Goal: Task Accomplishment & Management: Manage account settings

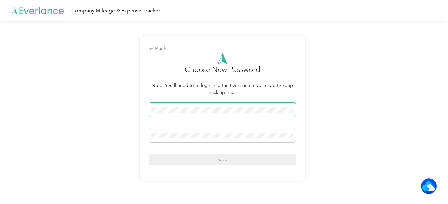
click at [149, 110] on div "Back Choose New Password Note: You'll need to re-login into the Everlance mobil…" at bounding box center [222, 108] width 165 height 144
click at [152, 49] on icon at bounding box center [151, 48] width 5 height 5
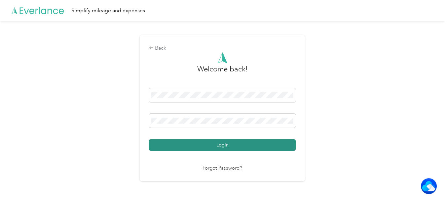
click at [197, 144] on button "Login" at bounding box center [222, 145] width 147 height 12
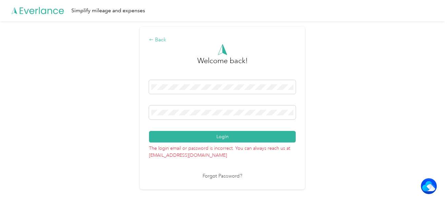
click at [158, 38] on div "Back" at bounding box center [222, 40] width 147 height 8
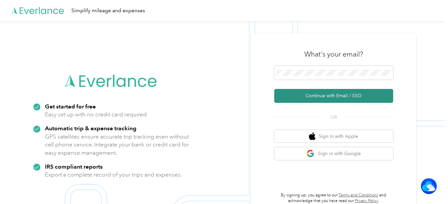
click at [325, 98] on button "Continue with Email / SSO" at bounding box center [333, 96] width 119 height 14
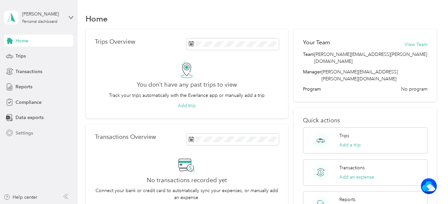
click at [26, 133] on span "Settings" at bounding box center [24, 132] width 17 height 7
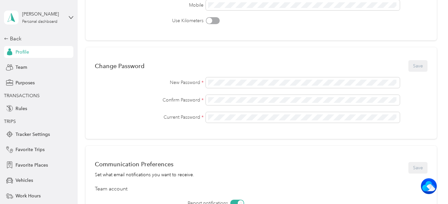
scroll to position [132, 0]
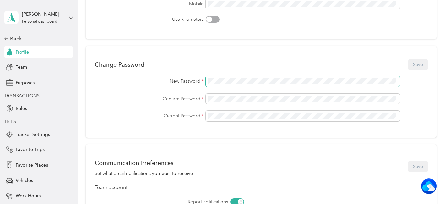
click at [200, 79] on div "New Password *" at bounding box center [261, 81] width 332 height 11
click at [415, 67] on div "Change Password Save" at bounding box center [261, 64] width 332 height 14
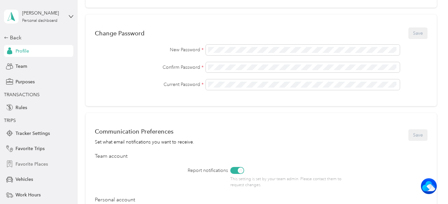
scroll to position [0, 0]
click at [24, 52] on span "Profile" at bounding box center [23, 52] width 14 height 7
click at [22, 66] on span "Team" at bounding box center [22, 67] width 12 height 7
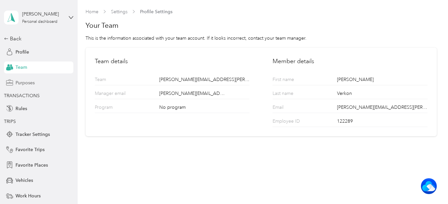
click at [20, 83] on span "Purposes" at bounding box center [25, 82] width 19 height 7
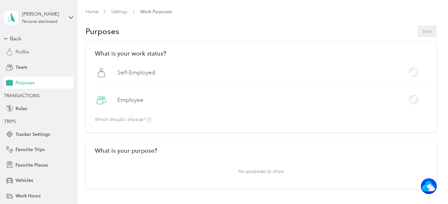
click at [26, 51] on span "Profile" at bounding box center [23, 52] width 14 height 7
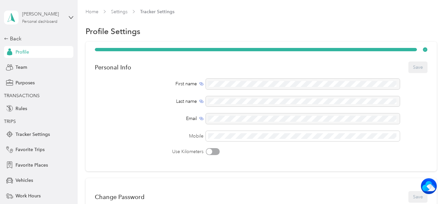
click at [46, 20] on div "Personal dashboard" at bounding box center [39, 22] width 35 height 4
click at [49, 101] on div "Back Profile Team Purposes TRANSACTIONS Rules TRIPS Tracker Settings Favorite T…" at bounding box center [38, 131] width 69 height 192
click at [22, 109] on span "Rules" at bounding box center [22, 108] width 12 height 7
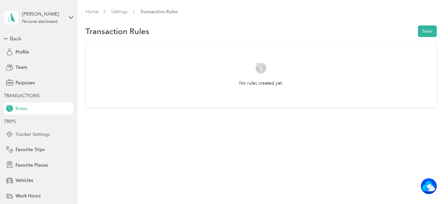
click at [32, 136] on span "Tracker Settings" at bounding box center [33, 134] width 34 height 7
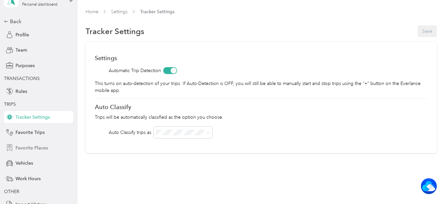
scroll to position [33, 0]
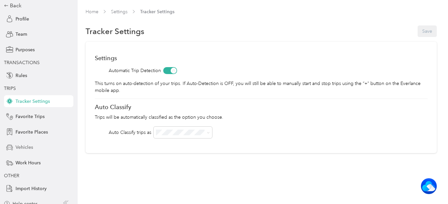
click at [19, 147] on span "Vehicles" at bounding box center [24, 147] width 17 height 7
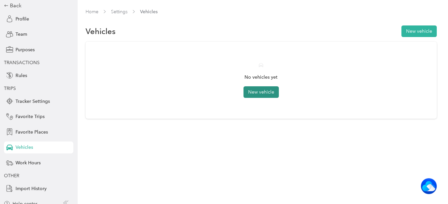
click at [259, 92] on button "New vehicle" at bounding box center [260, 92] width 35 height 12
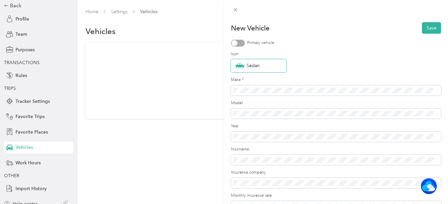
click at [282, 67] on div "Sedan" at bounding box center [258, 65] width 55 height 13
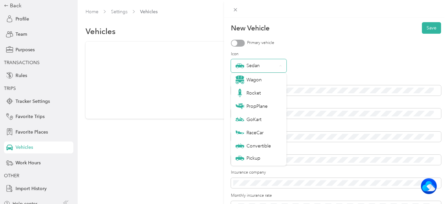
click at [254, 64] on div "Sedan" at bounding box center [255, 65] width 41 height 9
click at [305, 63] on div "Sedan" at bounding box center [336, 65] width 210 height 13
click at [248, 65] on div "Sedan" at bounding box center [255, 65] width 41 height 9
click at [338, 62] on div "Sedan" at bounding box center [336, 65] width 210 height 13
click at [282, 66] on div "Sedan" at bounding box center [258, 65] width 55 height 13
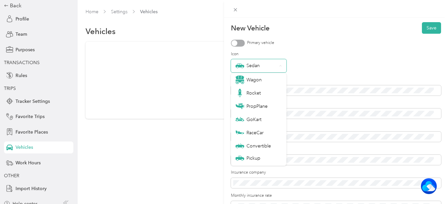
click at [282, 66] on div "Sedan" at bounding box center [258, 65] width 55 height 13
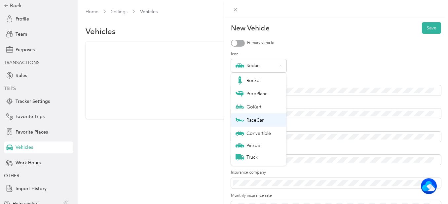
scroll to position [23, 0]
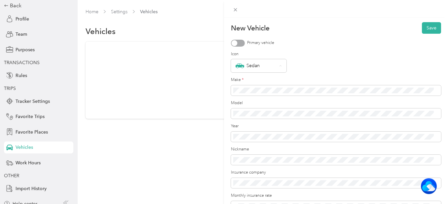
click at [253, 158] on div "Sedan" at bounding box center [254, 159] width 39 height 9
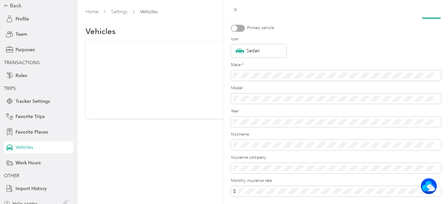
scroll to position [0, 0]
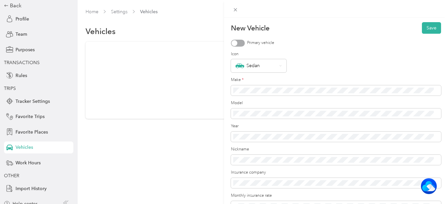
click at [243, 41] on div at bounding box center [238, 43] width 14 height 7
click at [428, 30] on button "Save" at bounding box center [431, 28] width 19 height 12
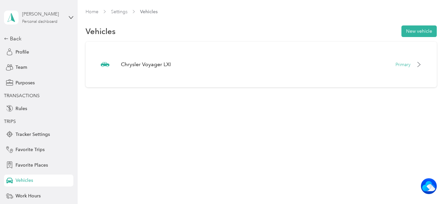
click at [32, 20] on div "Personal dashboard" at bounding box center [39, 22] width 35 height 4
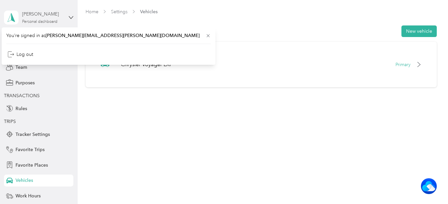
click at [32, 20] on div "Personal dashboard" at bounding box center [39, 22] width 35 height 4
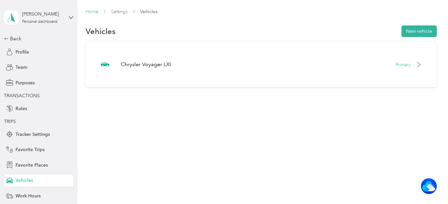
click at [90, 11] on link "Home" at bounding box center [92, 12] width 13 height 6
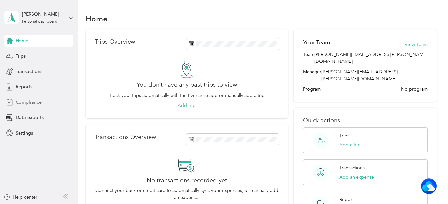
click at [25, 103] on span "Compliance" at bounding box center [29, 102] width 26 height 7
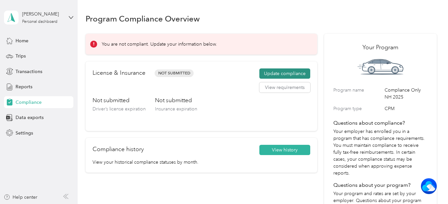
click at [267, 75] on button "Update compliance" at bounding box center [284, 73] width 51 height 11
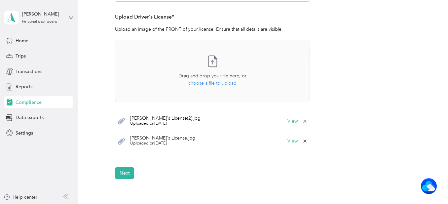
scroll to position [117, 0]
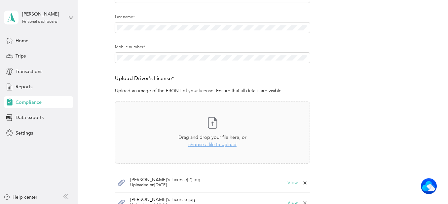
click at [290, 182] on button "View" at bounding box center [292, 182] width 10 height 5
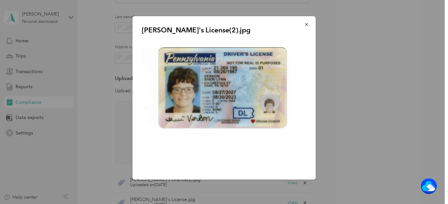
click at [203, 107] on img at bounding box center [224, 130] width 165 height 182
click at [305, 24] on icon "button" at bounding box center [306, 24] width 3 height 3
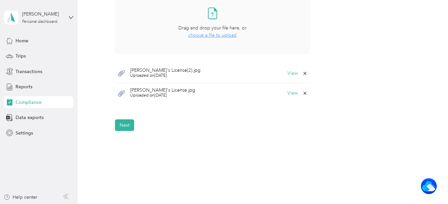
scroll to position [249, 0]
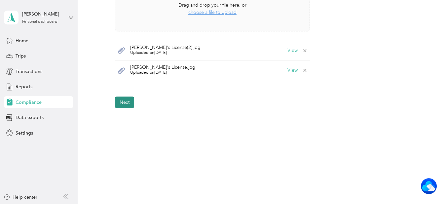
click at [125, 105] on button "Next" at bounding box center [124, 102] width 19 height 12
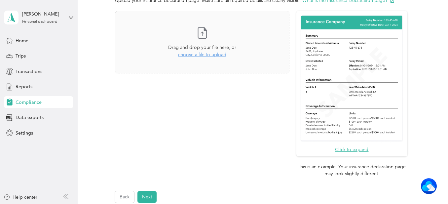
scroll to position [132, 0]
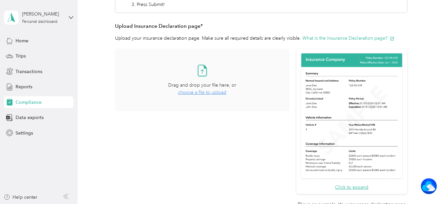
click at [205, 93] on span "choose a file to upload" at bounding box center [202, 92] width 48 height 6
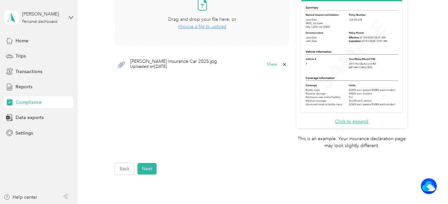
scroll to position [198, 0]
click at [151, 170] on button "Next" at bounding box center [146, 168] width 19 height 12
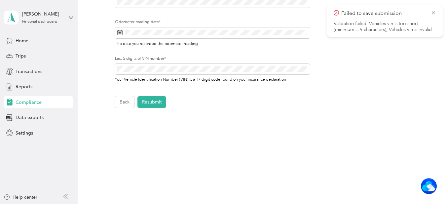
scroll to position [8, 0]
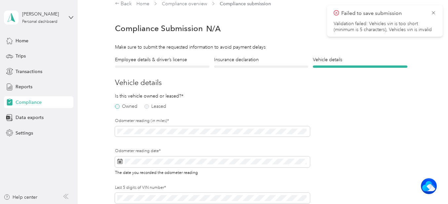
click at [118, 106] on label "Owned" at bounding box center [126, 106] width 22 height 5
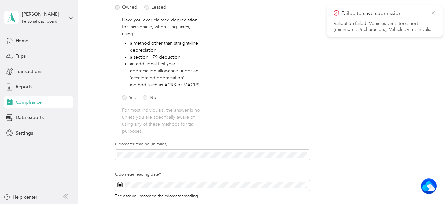
scroll to position [140, 0]
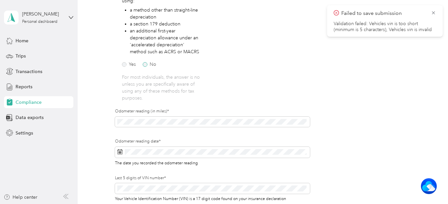
click at [145, 65] on label "No" at bounding box center [150, 64] width 14 height 5
click at [120, 118] on span at bounding box center [212, 122] width 195 height 11
click at [120, 153] on rect at bounding box center [120, 153] width 1 height 1
click at [118, 152] on icon at bounding box center [120, 152] width 5 height 5
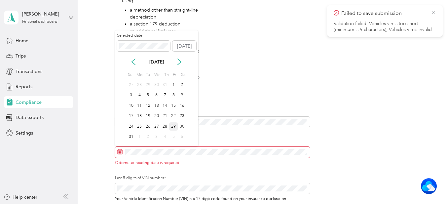
click at [173, 126] on div "29" at bounding box center [173, 126] width 9 height 8
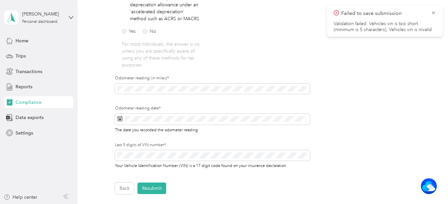
scroll to position [206, 0]
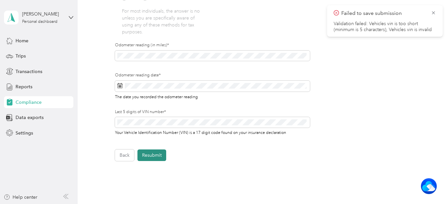
click at [152, 153] on button "Resubmit" at bounding box center [151, 155] width 29 height 12
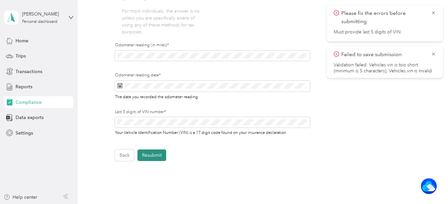
click at [156, 157] on button "Resubmit" at bounding box center [151, 155] width 29 height 12
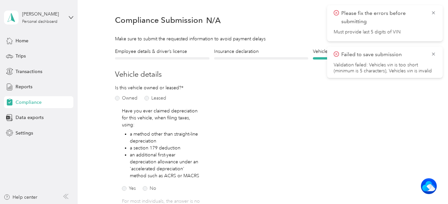
scroll to position [8, 0]
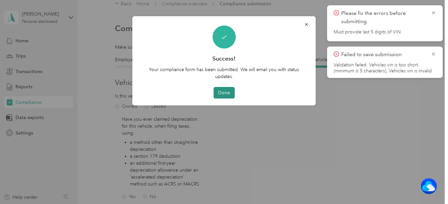
click at [226, 93] on button "Done" at bounding box center [223, 93] width 21 height 12
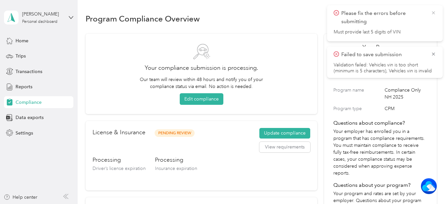
click at [434, 13] on icon at bounding box center [433, 13] width 5 height 6
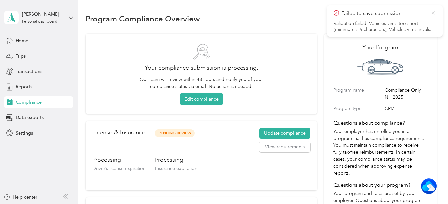
click at [433, 13] on icon at bounding box center [433, 12] width 3 height 3
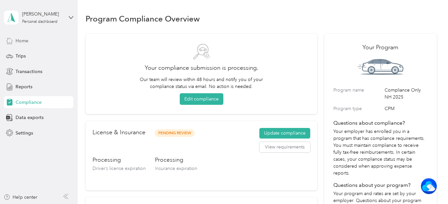
click at [22, 39] on span "Home" at bounding box center [22, 40] width 13 height 7
